Goal: Transaction & Acquisition: Purchase product/service

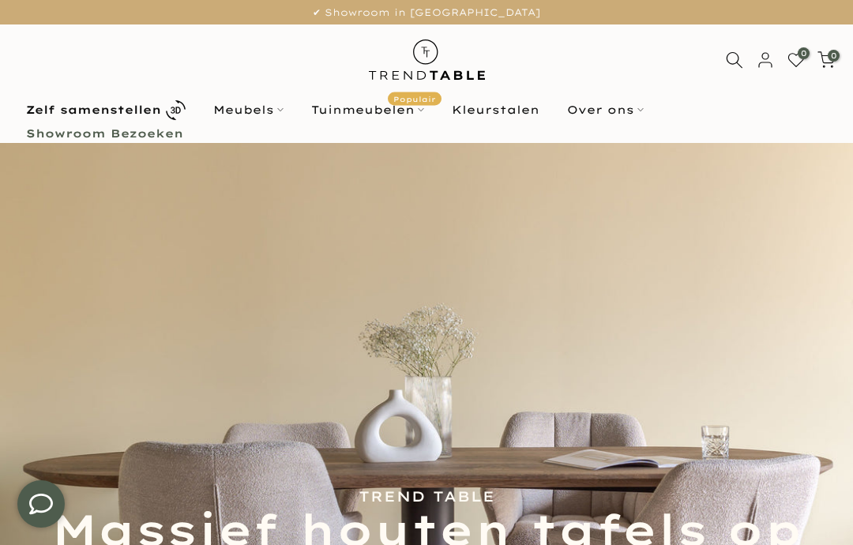
click at [110, 107] on b "Zelf samenstellen" at bounding box center [93, 109] width 135 height 11
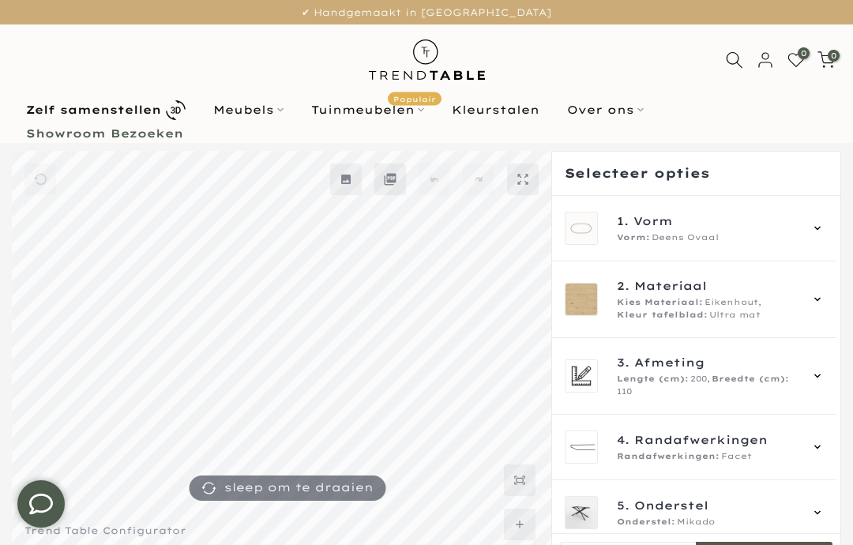
click at [595, 220] on img at bounding box center [581, 228] width 32 height 32
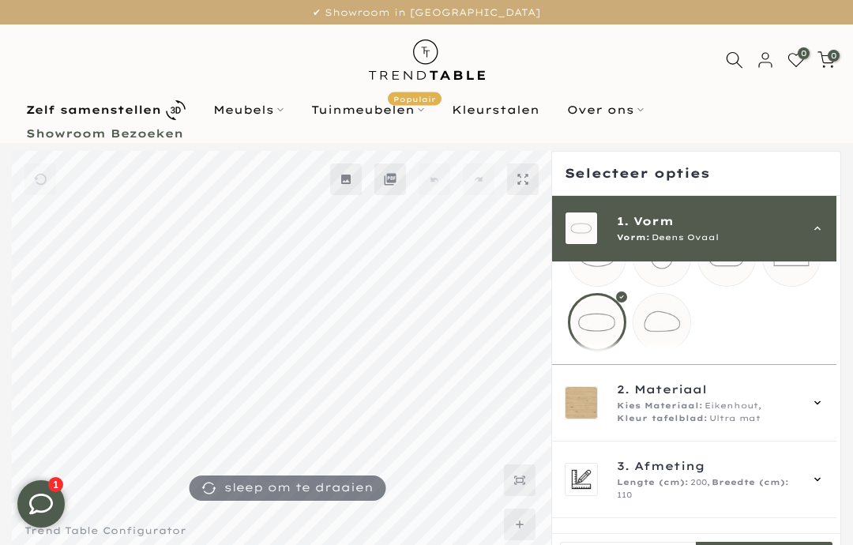
scroll to position [72, 0]
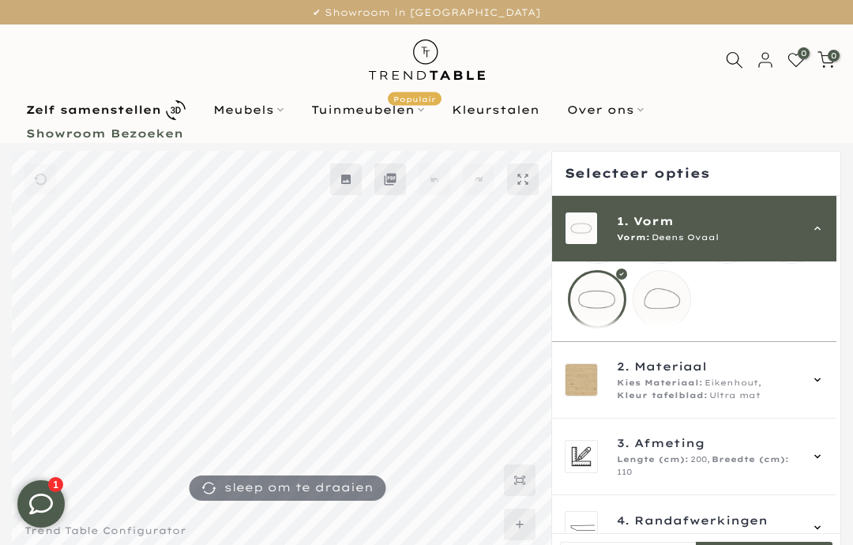
click at [729, 389] on span "Eikenhout," at bounding box center [732, 383] width 57 height 13
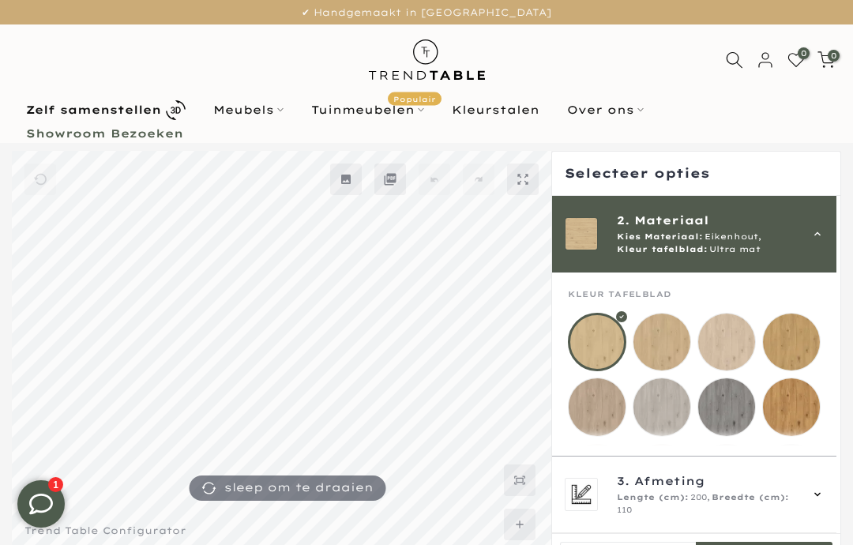
scroll to position [0, 0]
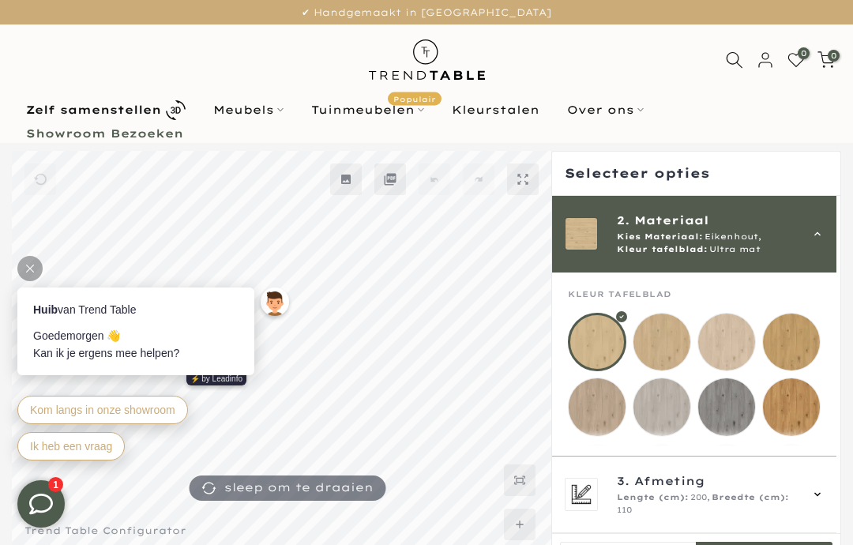
click at [600, 403] on mmq-loader at bounding box center [596, 406] width 57 height 57
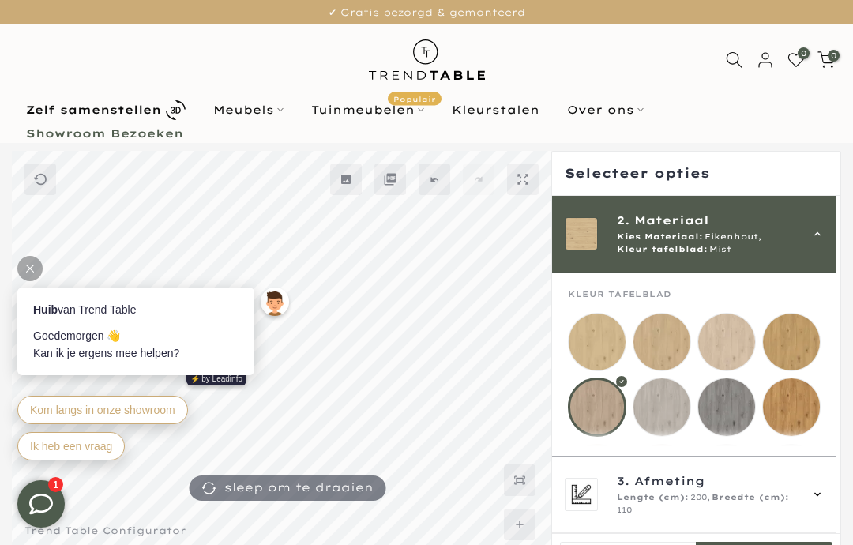
click at [667, 403] on mmq-loader at bounding box center [661, 406] width 57 height 57
click at [798, 343] on mmq-loader at bounding box center [791, 341] width 57 height 57
click at [735, 343] on mmq-loader at bounding box center [726, 341] width 57 height 57
click at [671, 337] on mmq-loader at bounding box center [661, 341] width 57 height 57
click at [36, 272] on div at bounding box center [29, 268] width 25 height 25
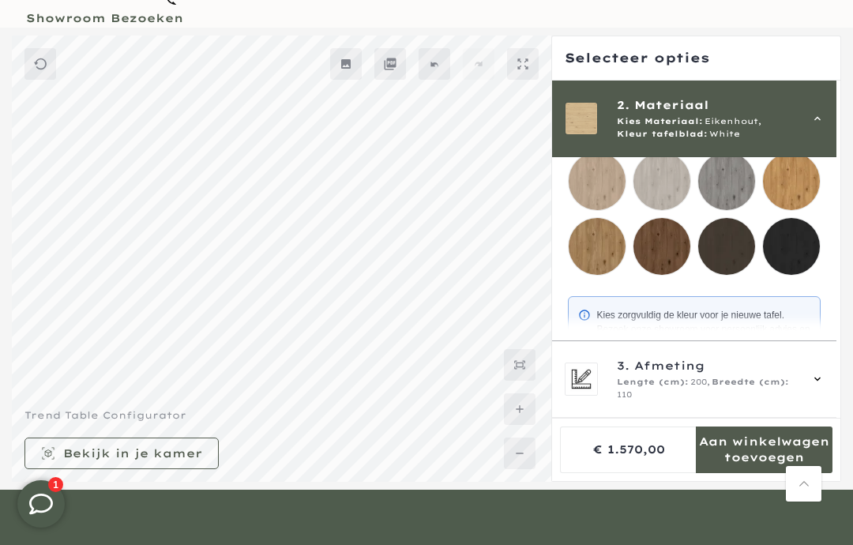
scroll to position [289, 0]
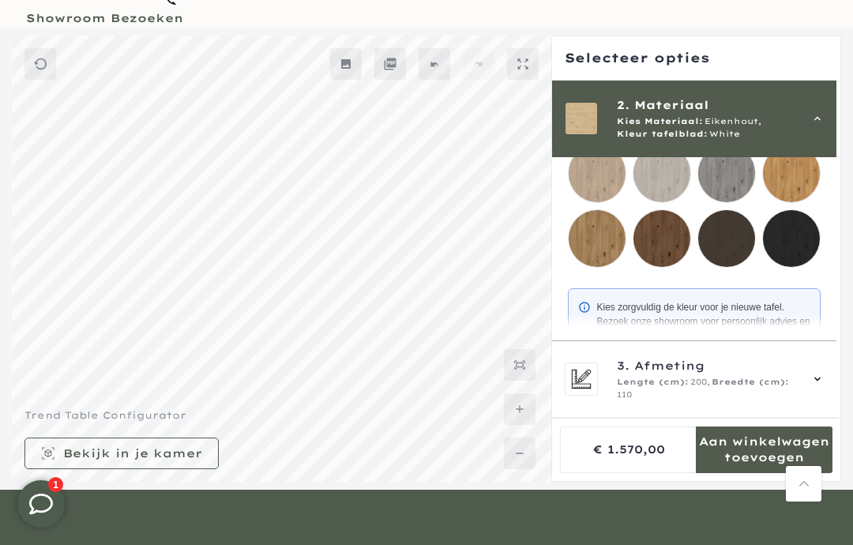
click at [710, 374] on span "3. Afmeting" at bounding box center [708, 365] width 182 height 17
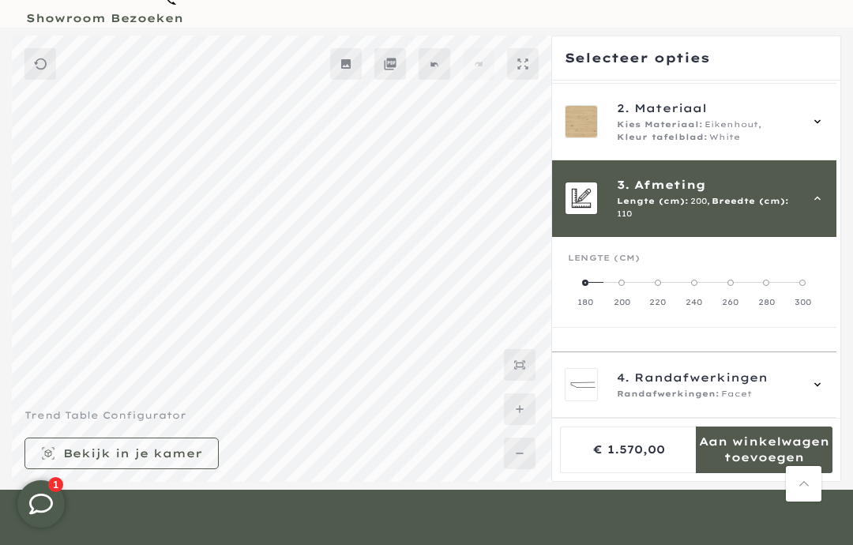
scroll to position [62, 0]
click at [587, 279] on span at bounding box center [585, 282] width 6 height 6
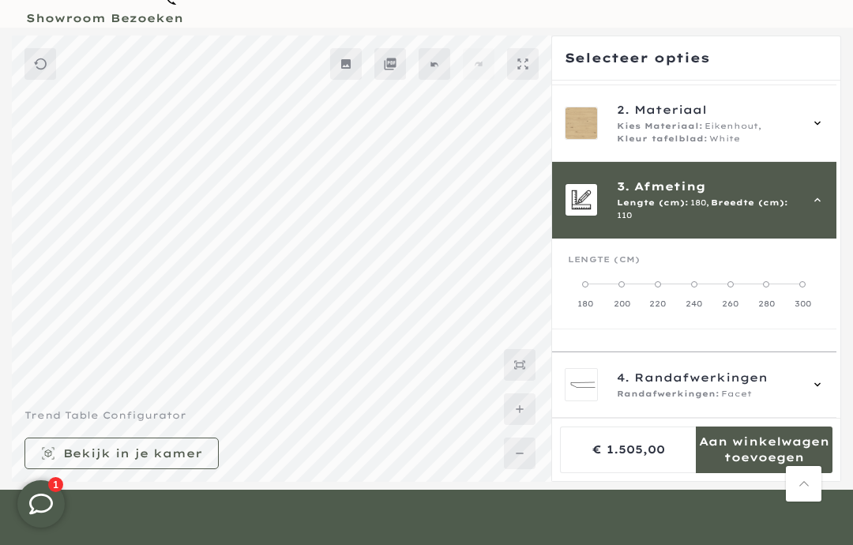
click at [626, 278] on label "200" at bounding box center [621, 294] width 36 height 32
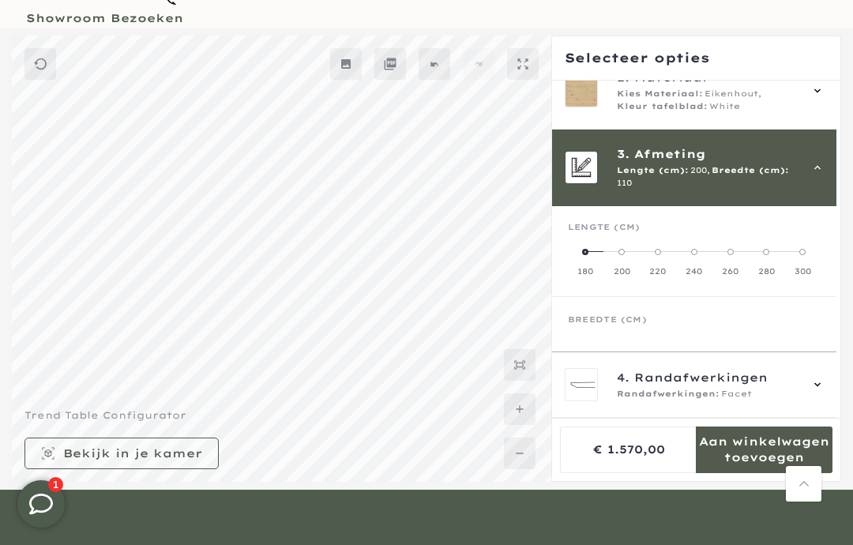
scroll to position [93, 0]
click at [637, 338] on label "100" at bounding box center [631, 354] width 126 height 32
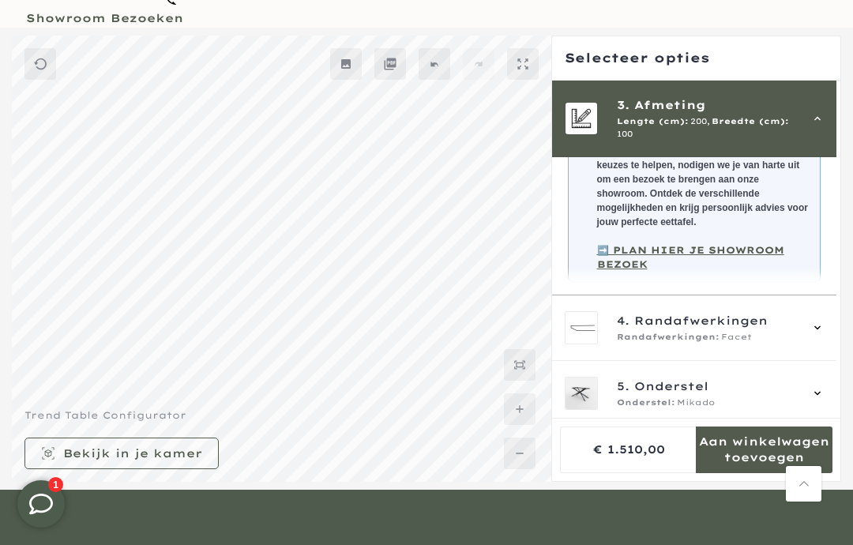
scroll to position [392, 0]
click at [823, 323] on icon at bounding box center [817, 329] width 13 height 13
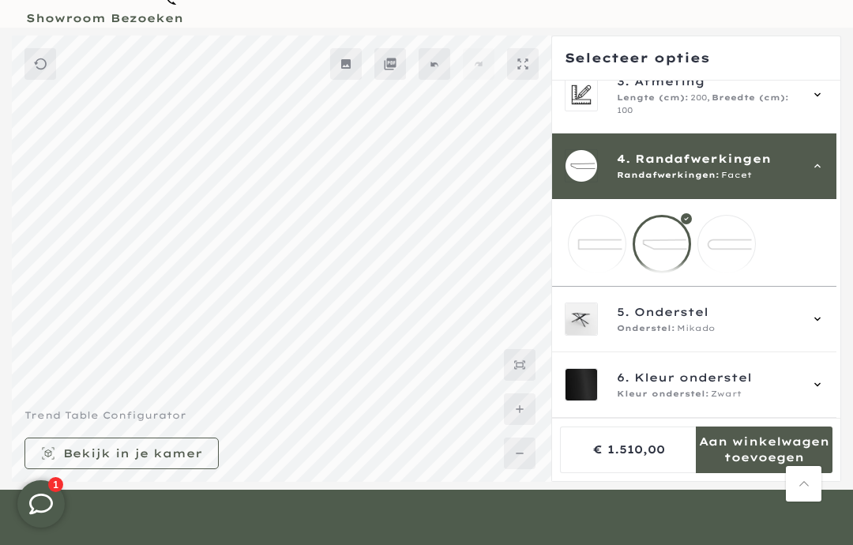
scroll to position [107, 0]
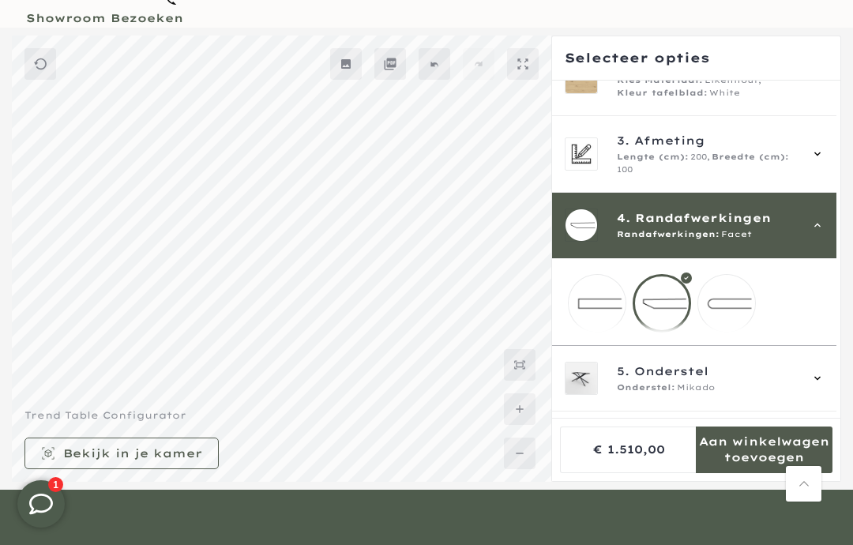
click at [717, 385] on div "Onderstel: Mikado" at bounding box center [708, 387] width 182 height 13
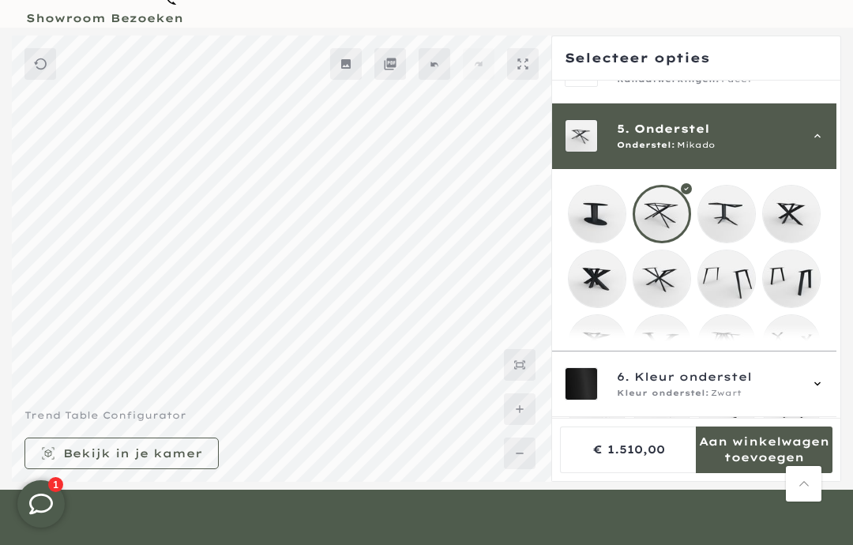
scroll to position [273, 0]
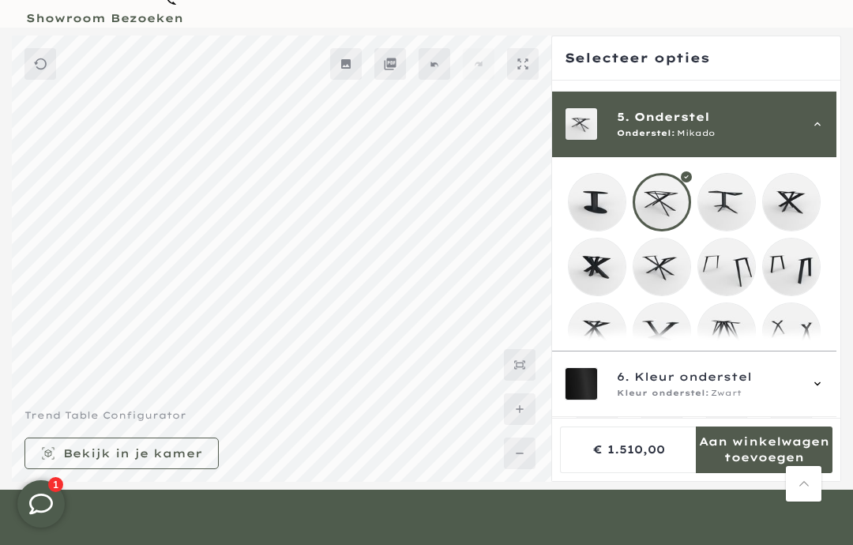
click at [726, 193] on mmq-loader at bounding box center [726, 202] width 57 height 57
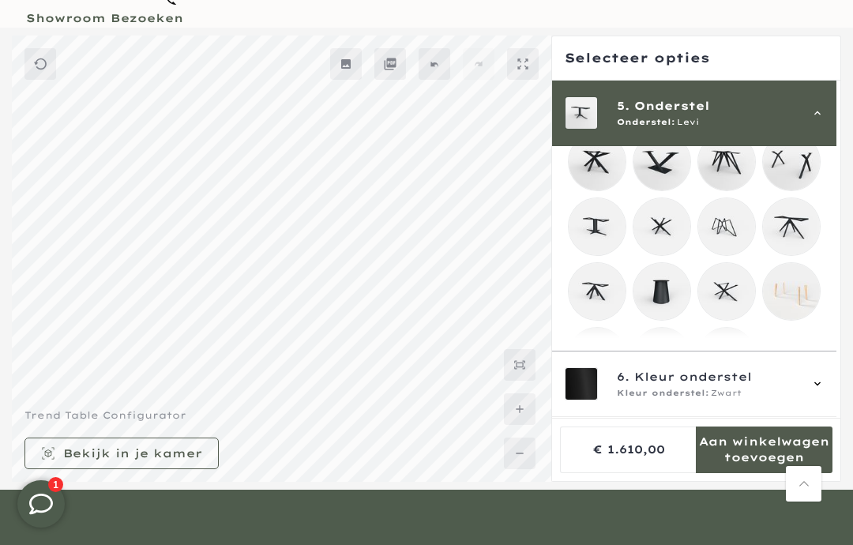
scroll to position [441, 0]
